Goal: Check status: Check status

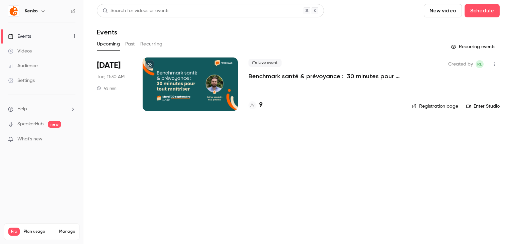
click at [217, 79] on div at bounding box center [189, 83] width 95 height 53
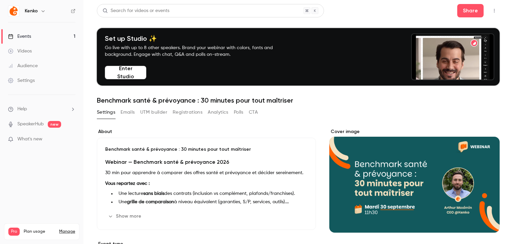
click at [176, 113] on button "Registrations" at bounding box center [188, 112] width 30 height 11
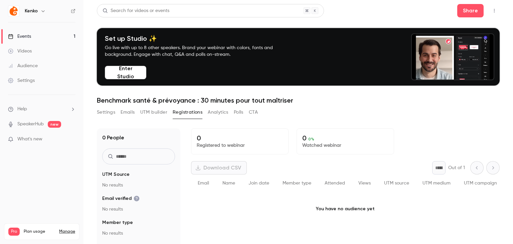
scroll to position [65, 0]
